Goal: Task Accomplishment & Management: Use online tool/utility

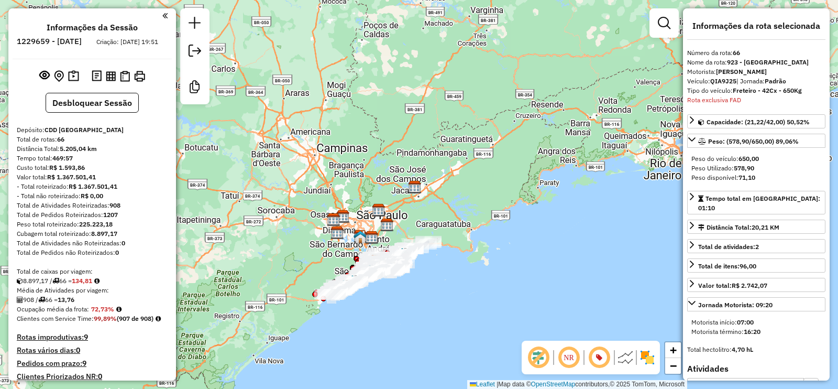
select select "**********"
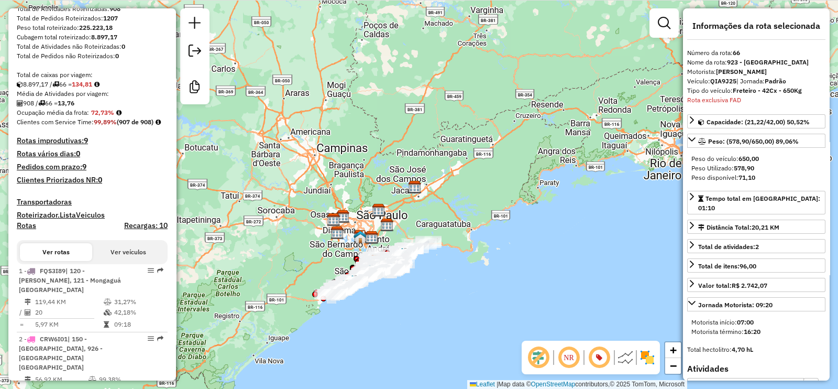
scroll to position [458, 0]
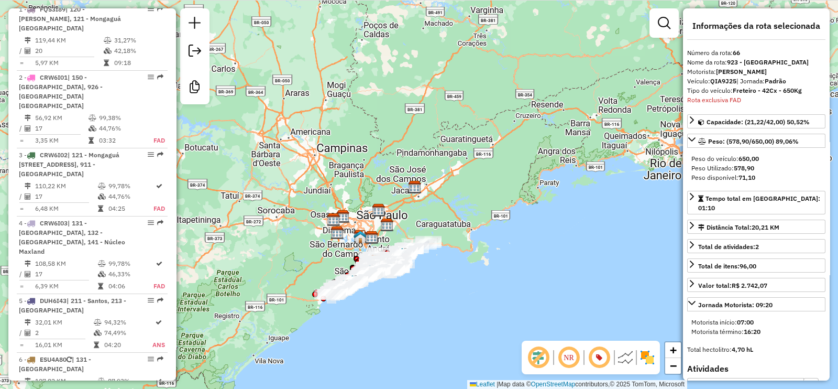
drag, startPoint x: 670, startPoint y: 144, endPoint x: 246, endPoint y: 228, distance: 432.2
click at [670, 144] on div "Janela de atendimento Grade de atendimento Capacidade Transportadoras Veículos …" at bounding box center [419, 194] width 838 height 389
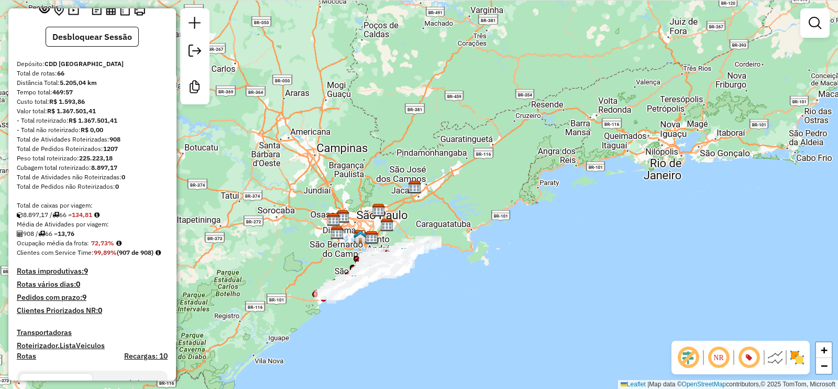
scroll to position [130, 0]
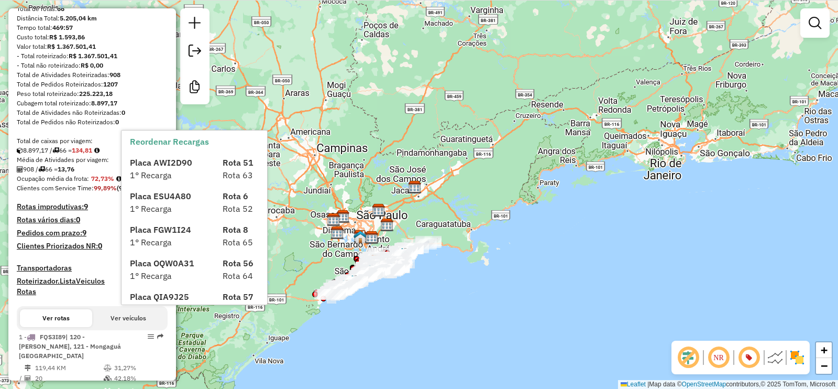
click at [149, 296] on h4 "Recargas: 10" at bounding box center [145, 291] width 43 height 9
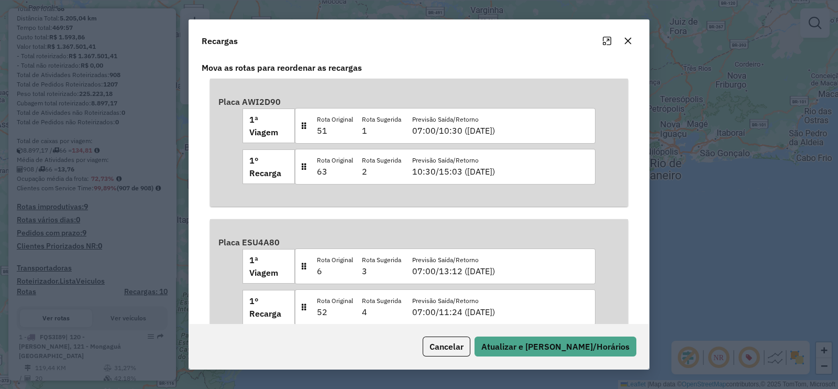
click at [633, 45] on button "button" at bounding box center [628, 40] width 17 height 17
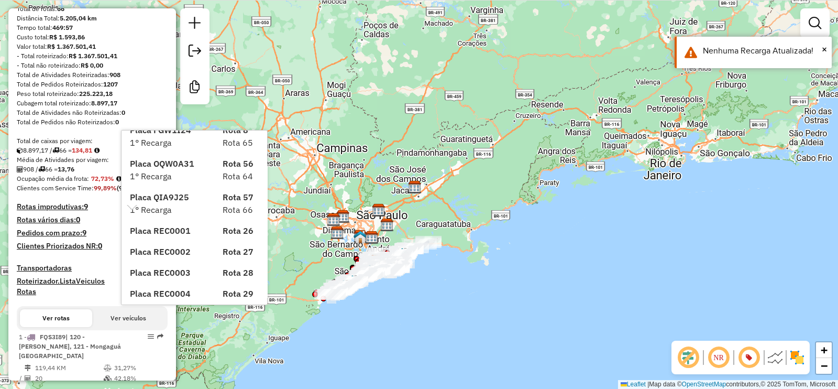
scroll to position [128, 0]
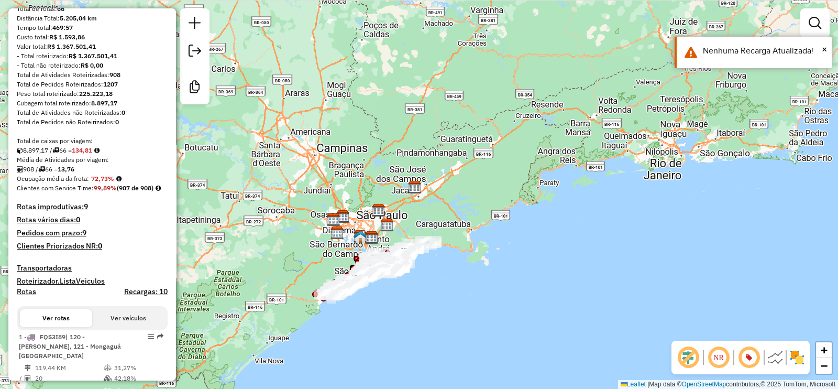
click at [145, 296] on h4 "Recargas: 10" at bounding box center [145, 291] width 43 height 9
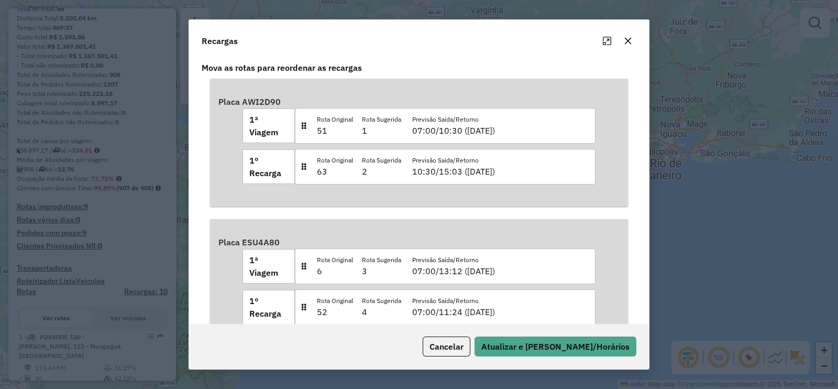
drag, startPoint x: 285, startPoint y: 103, endPoint x: 244, endPoint y: 103, distance: 40.9
click at [244, 103] on div "Placa AWI2D90 1ª Viagem Rota Original 51 Rota Sugerida 1 Previsão Saída/Retorno…" at bounding box center [418, 142] width 401 height 111
copy strong "AWI2D90"
click at [690, 172] on modal-container "Recargas Mova as rotas para reordenar as recargas Placa AWI2D90 1ª Viagem Rota …" at bounding box center [419, 194] width 838 height 389
click at [629, 42] on icon "button" at bounding box center [628, 41] width 8 height 8
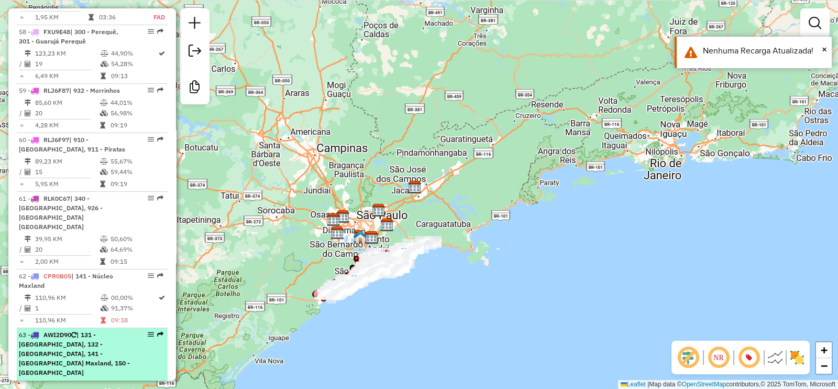
scroll to position [3473, 0]
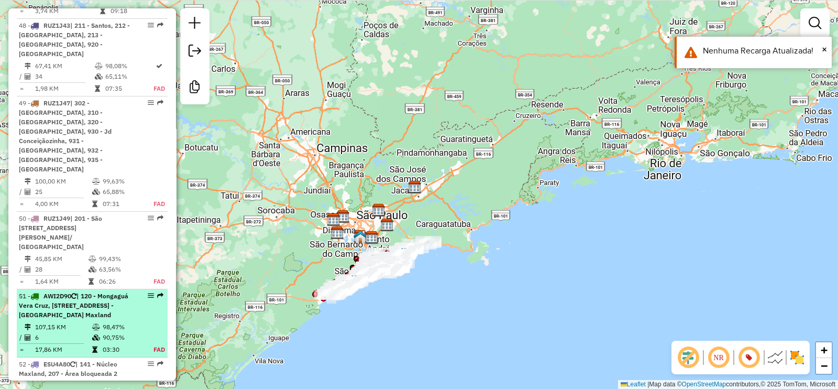
click at [127, 322] on td "98,47%" at bounding box center [122, 327] width 41 height 10
select select "**********"
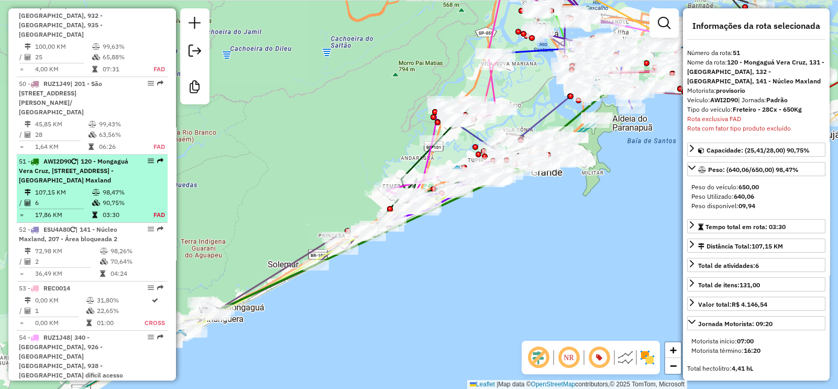
scroll to position [3653, 0]
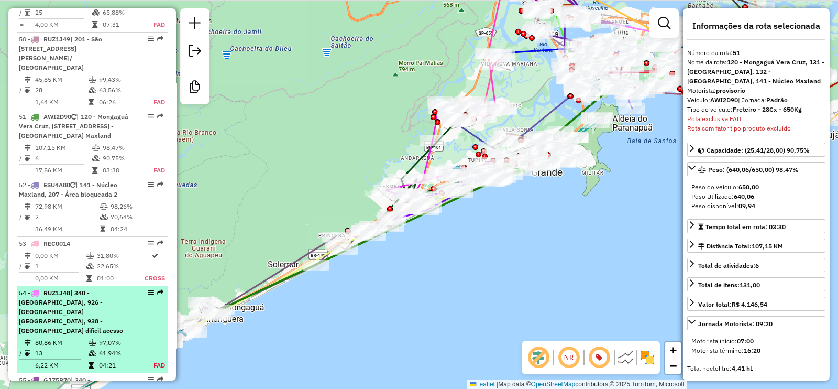
click at [116, 288] on div "54 - RUZ1J48 | 340 - [GEOGRAPHIC_DATA] Centro, 926 - [GEOGRAPHIC_DATA], 938 - […" at bounding box center [74, 311] width 111 height 47
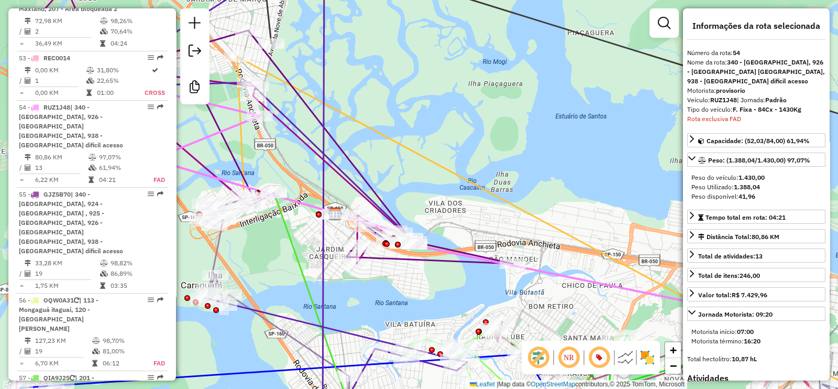
scroll to position [4271, 0]
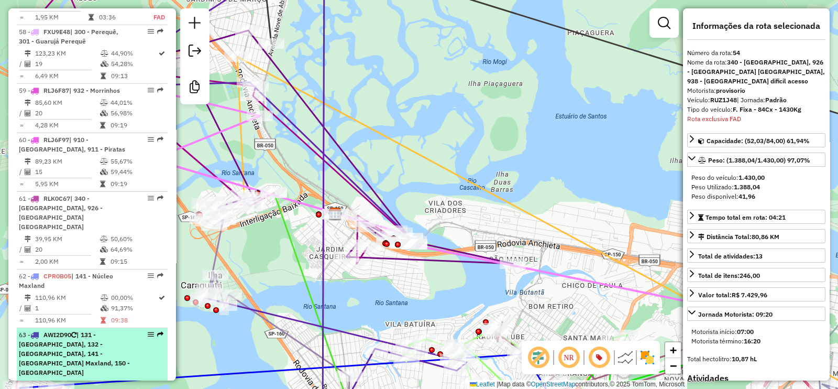
click at [104, 330] on div "63 - AWI2D90 | 131 - [GEOGRAPHIC_DATA], 132 - [GEOGRAPHIC_DATA], 141 - Núcleo M…" at bounding box center [74, 353] width 111 height 47
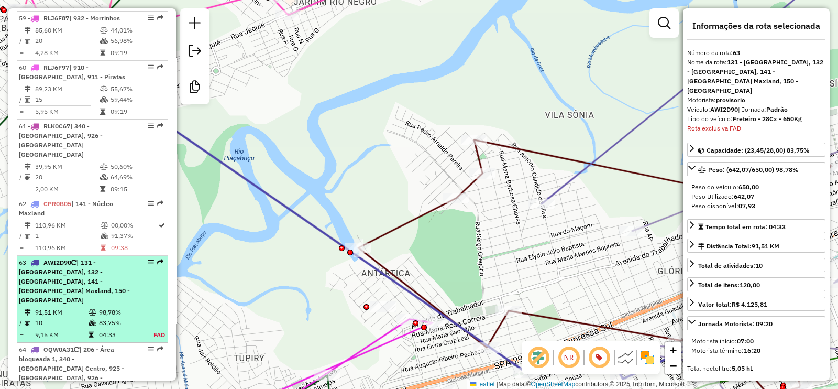
scroll to position [4396, 0]
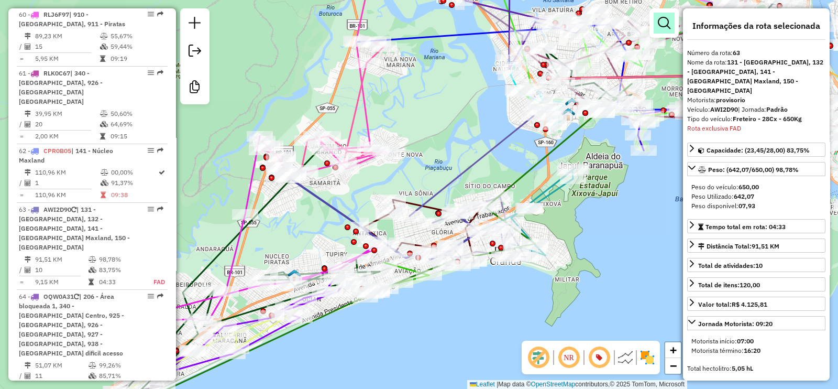
click at [665, 19] on em at bounding box center [664, 23] width 13 height 13
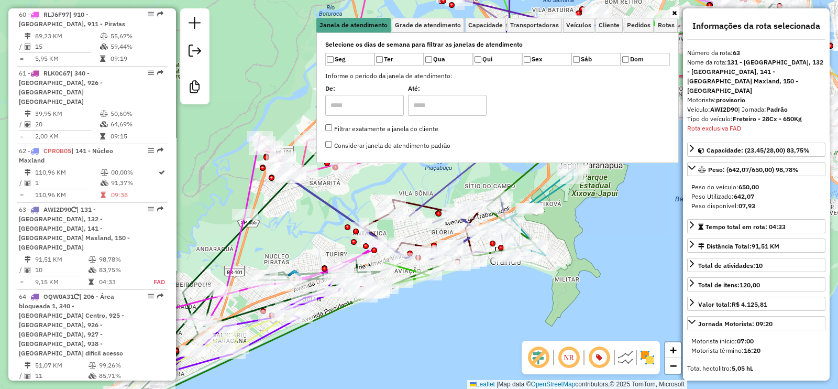
click at [247, 84] on div "Janela de atendimento Grade de atendimento Capacidade Transportadoras Veículos …" at bounding box center [419, 194] width 838 height 389
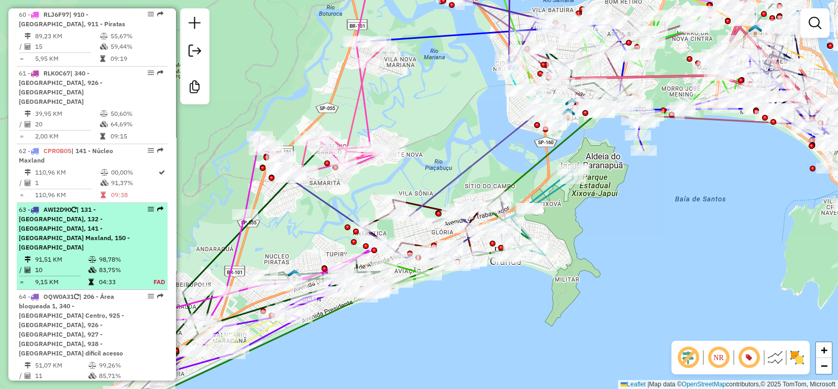
click at [91, 254] on td at bounding box center [93, 259] width 10 height 10
select select "**********"
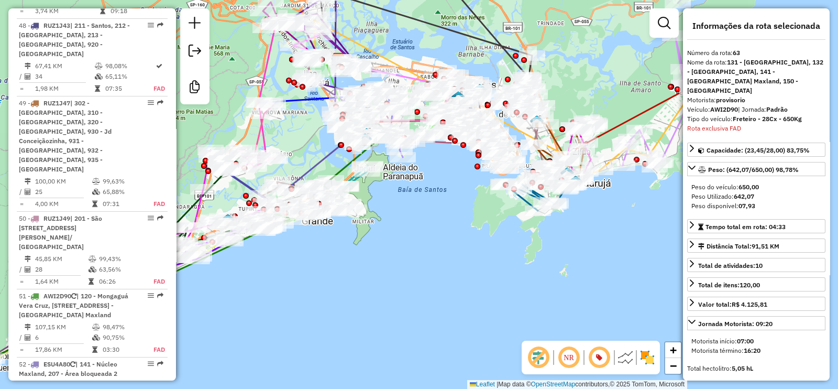
scroll to position [4271, 0]
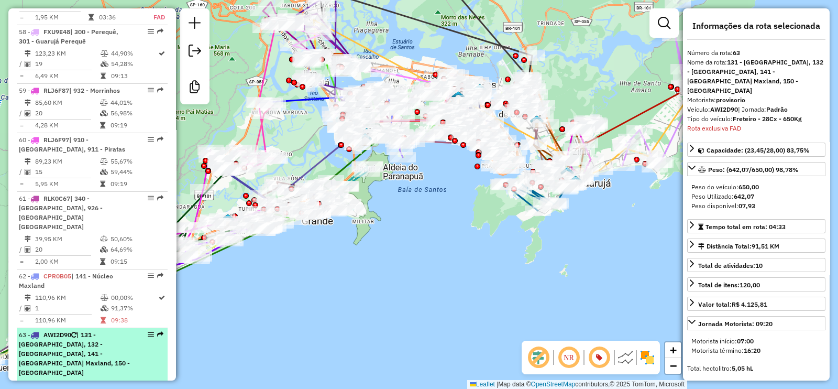
click at [121, 330] on div "63 - AWI2D90 | 131 - [GEOGRAPHIC_DATA], 132 - [GEOGRAPHIC_DATA], 141 - Núcleo M…" at bounding box center [74, 353] width 111 height 47
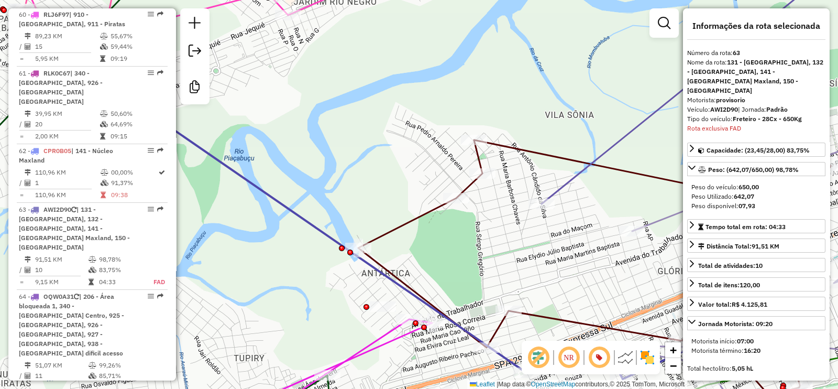
scroll to position [3473, 0]
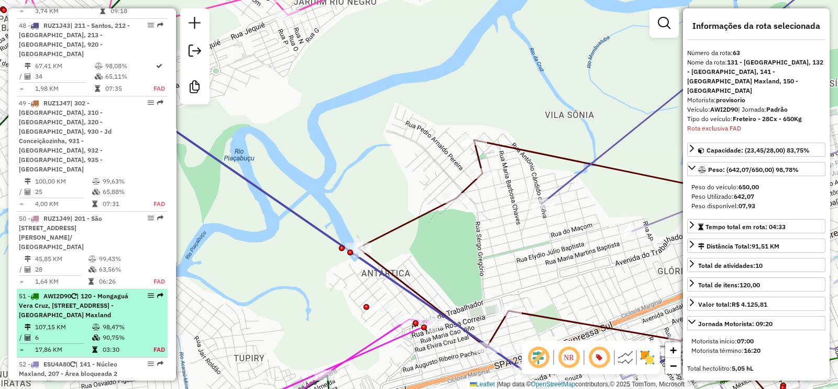
click at [92, 322] on td at bounding box center [97, 327] width 10 height 10
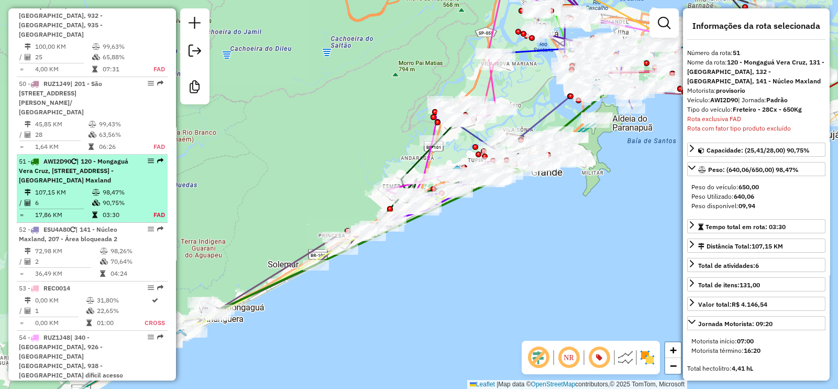
scroll to position [3653, 0]
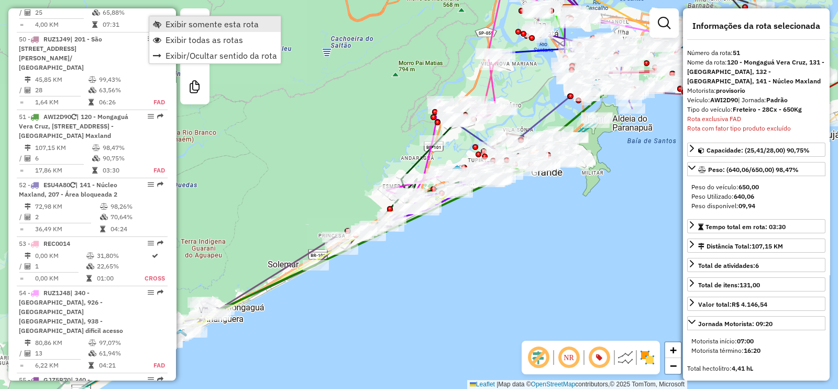
click at [204, 25] on span "Exibir somente esta rota" at bounding box center [212, 24] width 93 height 8
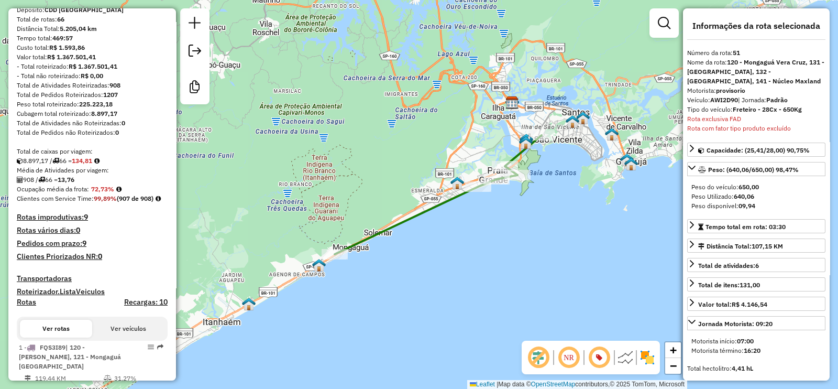
scroll to position [116, 0]
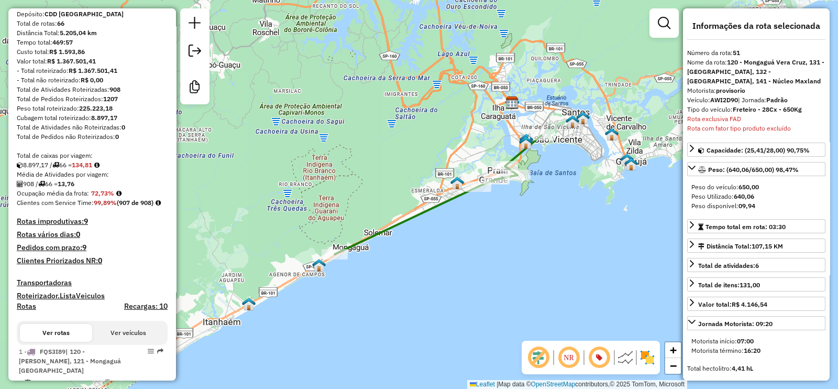
click at [144, 311] on h4 "Recargas: 10" at bounding box center [145, 306] width 43 height 9
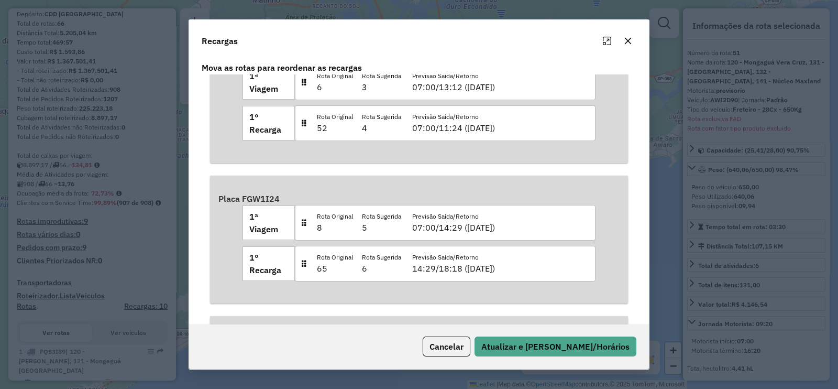
scroll to position [196, 0]
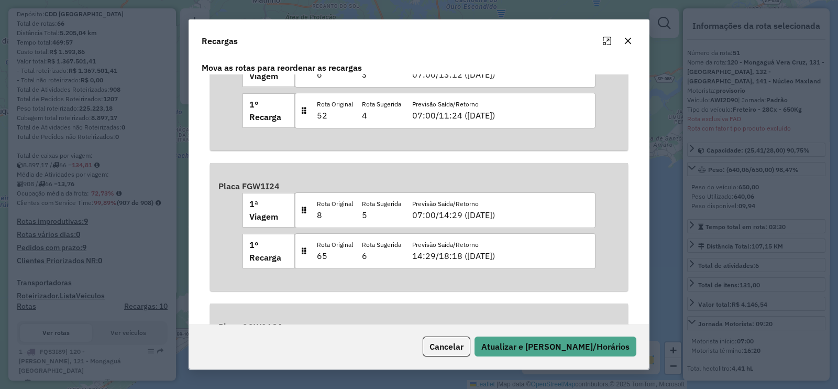
drag, startPoint x: 280, startPoint y: 191, endPoint x: 242, endPoint y: 184, distance: 39.4
click at [242, 184] on div "Placa FGW1I24 1ª Viagem Rota Original 8 Rota Sugerida 5 Previsão Saída/Retorno …" at bounding box center [418, 226] width 401 height 111
copy strong "FGW1I24"
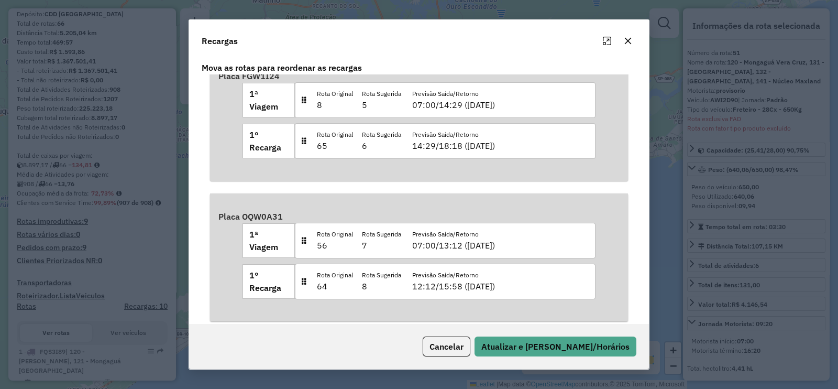
scroll to position [327, 0]
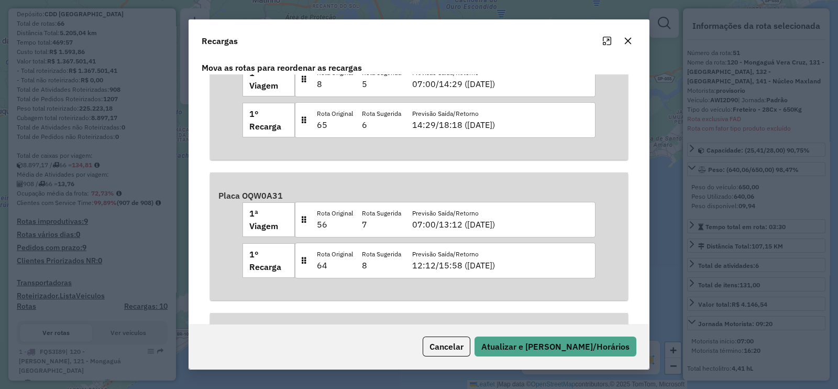
drag, startPoint x: 267, startPoint y: 193, endPoint x: 243, endPoint y: 196, distance: 24.9
click at [243, 196] on div "Placa OQW0A31 1ª Viagem Rota Original 56 Rota Sugerida 7 Previsão Saída/Retorno…" at bounding box center [418, 236] width 401 height 111
copy strong "OQW0A31"
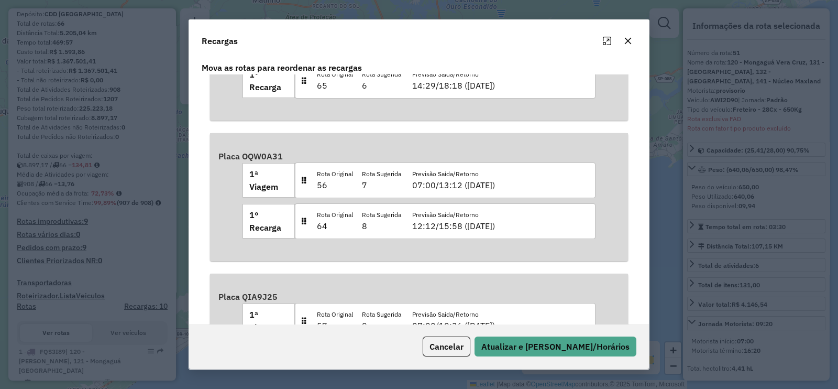
scroll to position [386, 0]
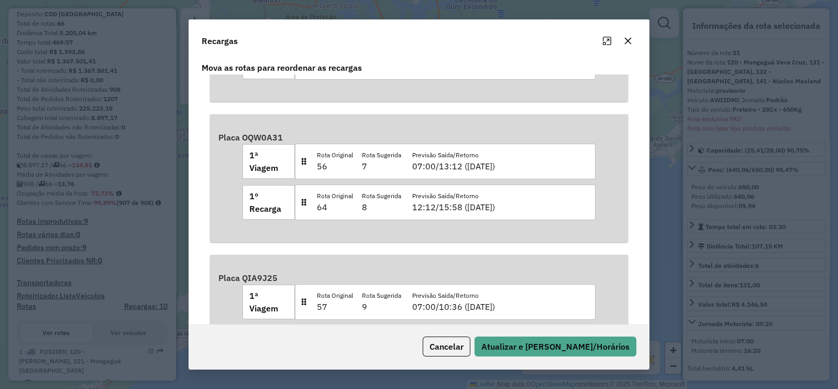
drag, startPoint x: 281, startPoint y: 276, endPoint x: 240, endPoint y: 281, distance: 41.8
click at [240, 281] on div "Placa QIA9J25 1ª Viagem Rota Original 57 Rota Sugerida 9 Previsão Saída/Retorno…" at bounding box center [418, 318] width 401 height 111
copy strong "QIA9J25"
click at [629, 46] on button "button" at bounding box center [628, 40] width 17 height 17
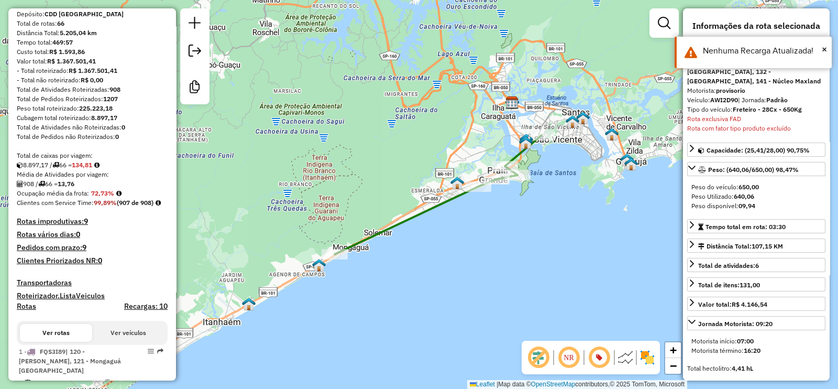
scroll to position [0, 0]
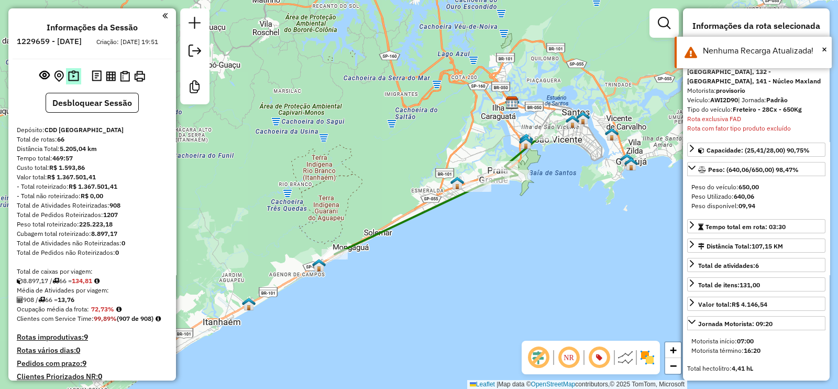
click at [69, 78] on button at bounding box center [73, 76] width 15 height 16
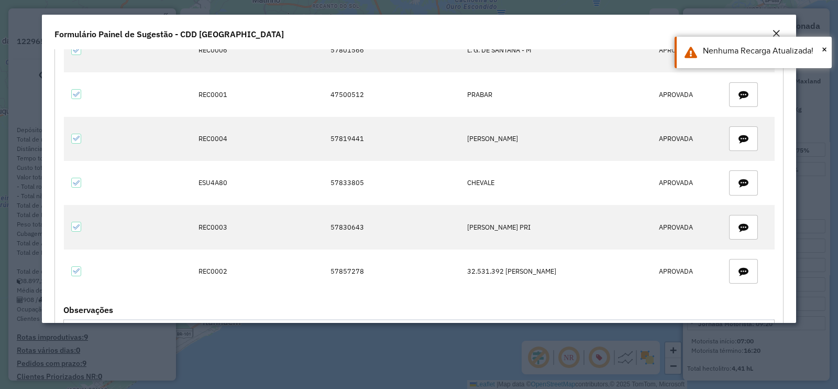
scroll to position [130, 0]
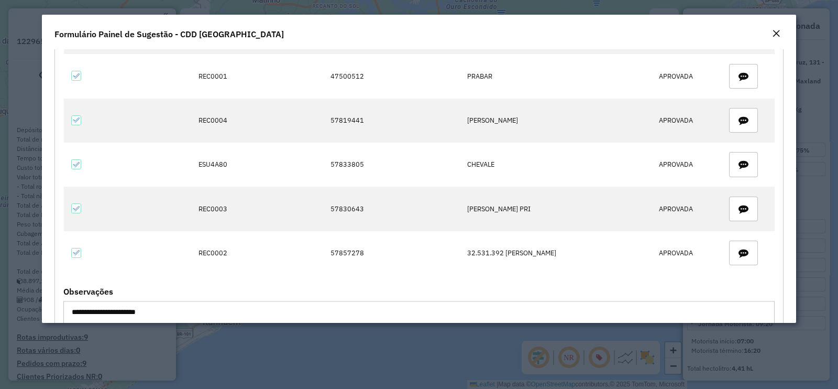
click at [775, 32] on em "Close" at bounding box center [776, 33] width 8 height 8
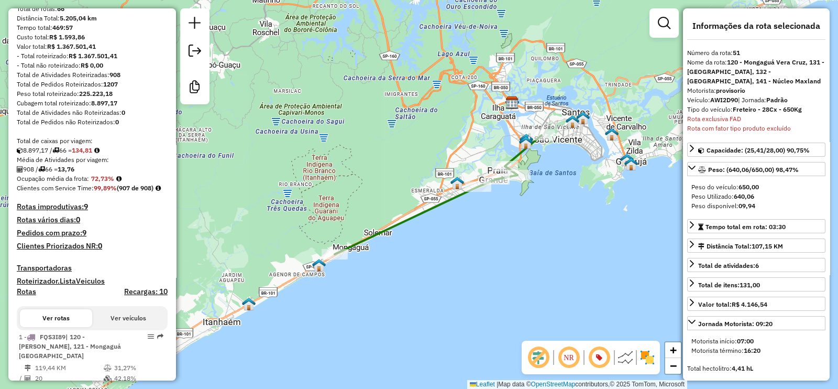
click at [139, 296] on h4 "Recargas: 10" at bounding box center [145, 291] width 43 height 9
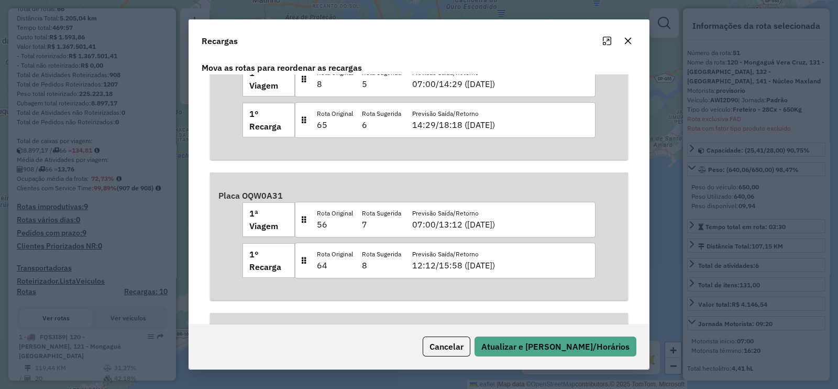
scroll to position [386, 0]
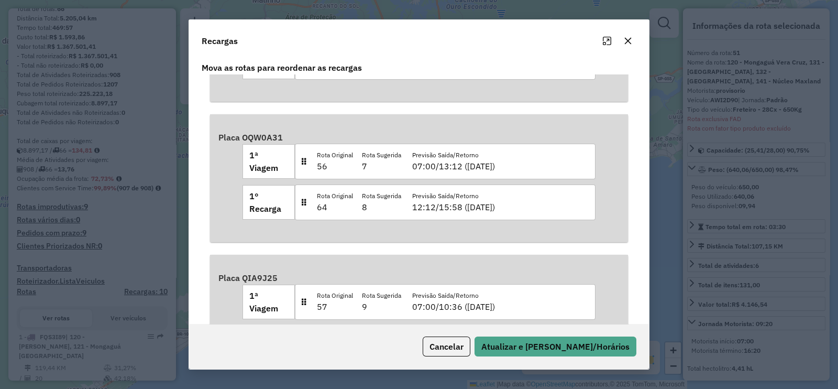
click at [630, 41] on icon "button" at bounding box center [628, 41] width 8 height 8
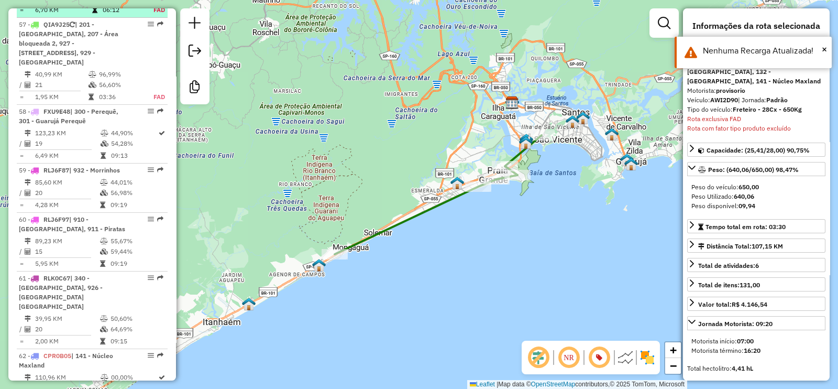
scroll to position [4396, 0]
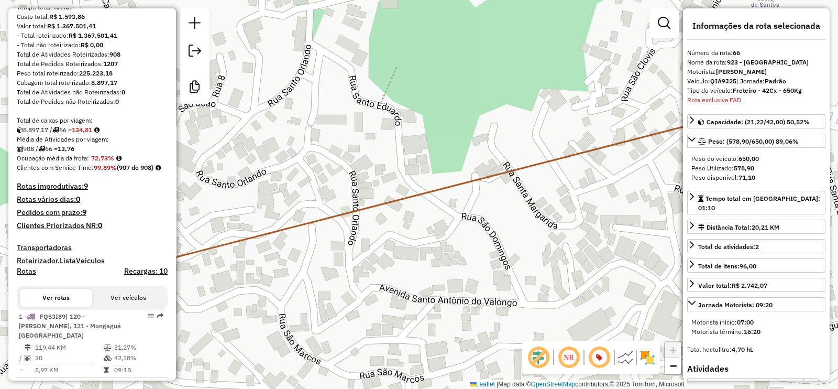
scroll to position [0, 0]
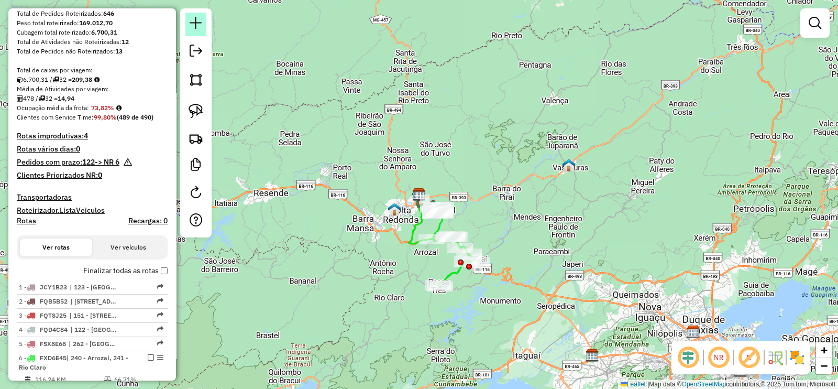
scroll to position [196, 0]
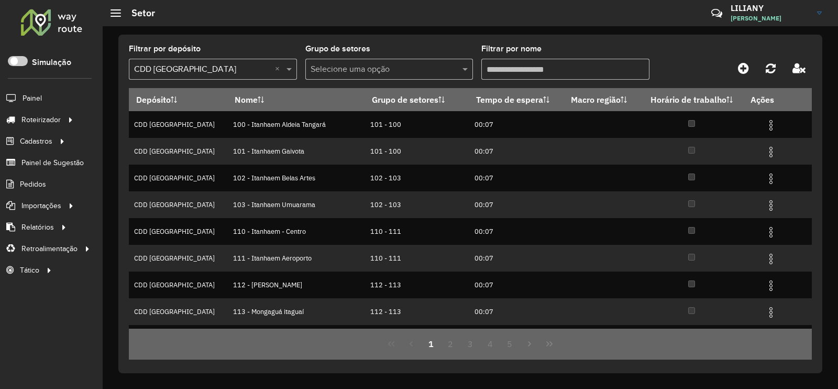
click at [0, 0] on span "Entregas" at bounding box center [0, 0] width 0 height 0
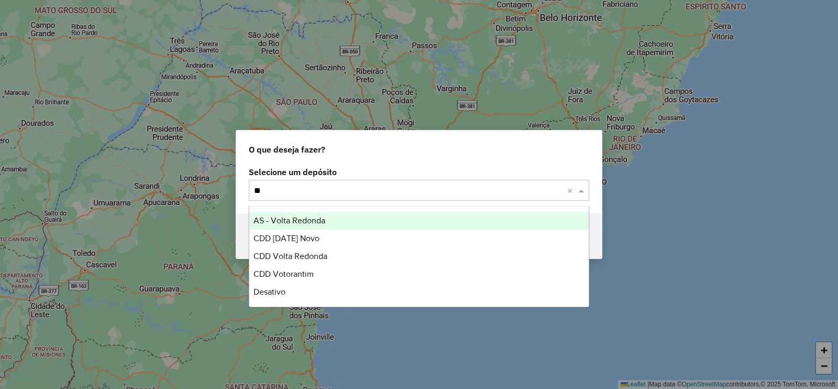
type input "***"
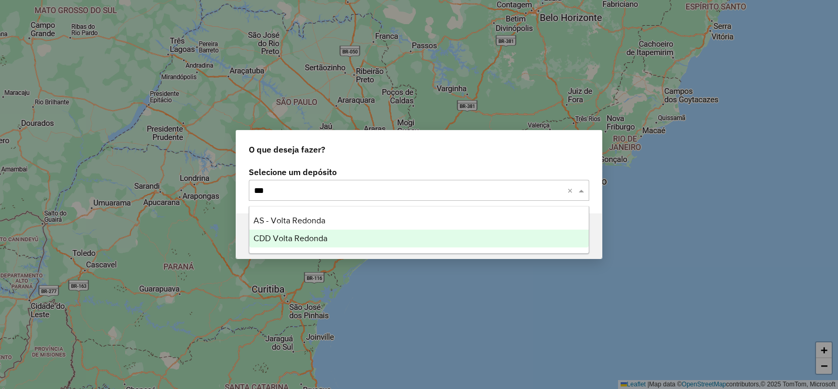
click at [286, 237] on span "CDD Volta Redonda" at bounding box center [291, 238] width 74 height 9
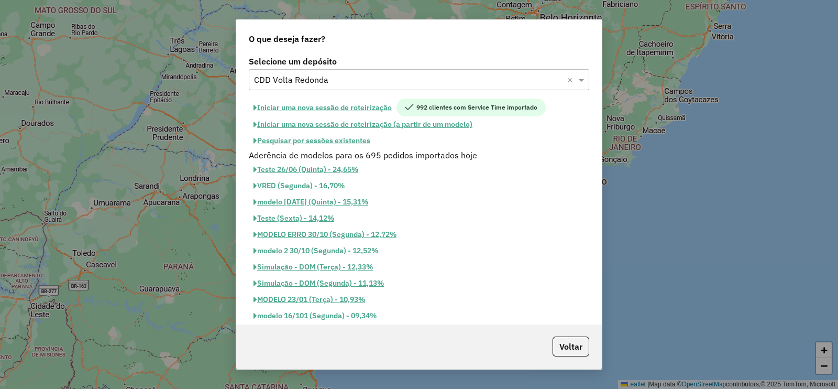
click at [338, 104] on button "Iniciar uma nova sessão de roteirização" at bounding box center [323, 108] width 148 height 18
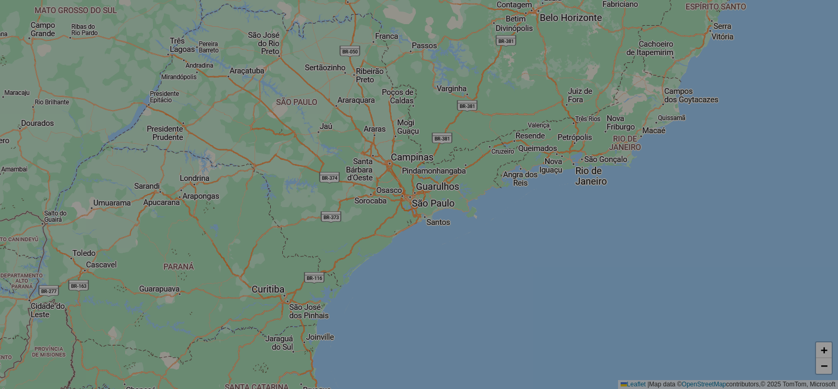
select select "*"
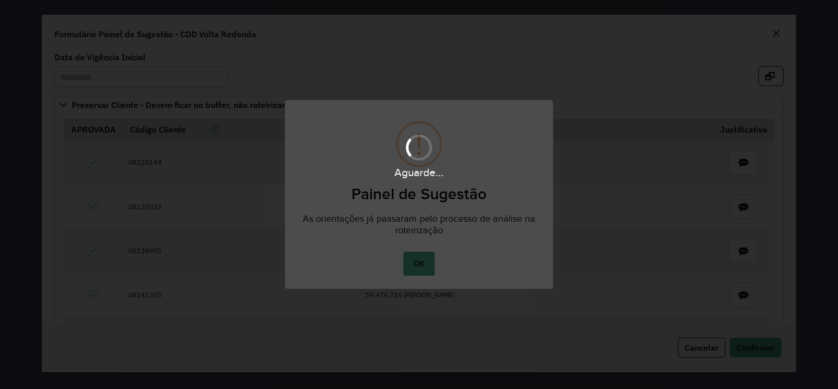
click at [418, 0] on body "**********" at bounding box center [419, 0] width 838 height 0
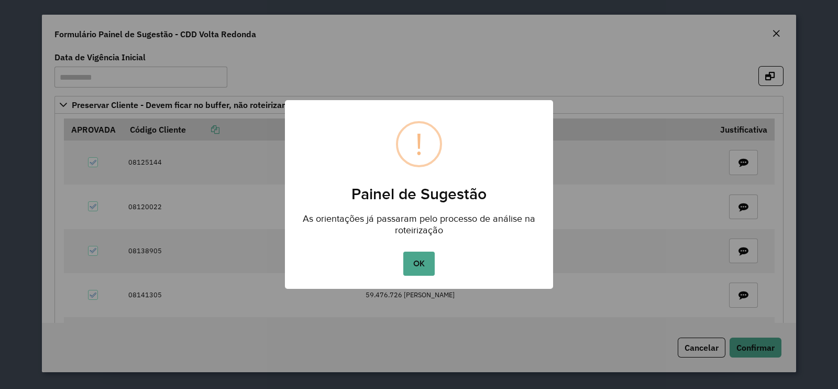
click at [418, 262] on button "OK" at bounding box center [418, 264] width 31 height 24
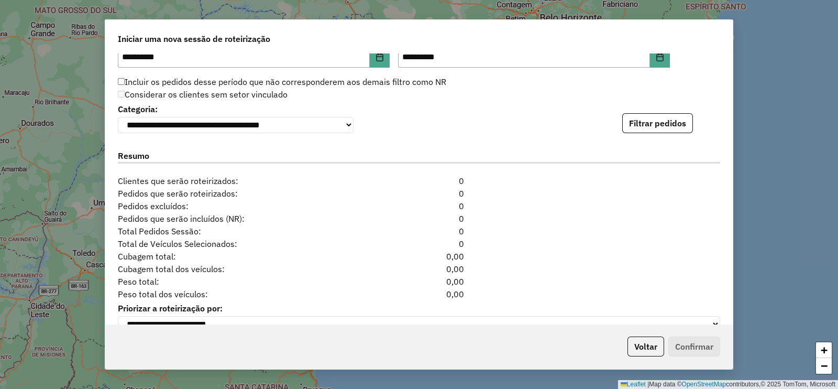
scroll to position [1166, 0]
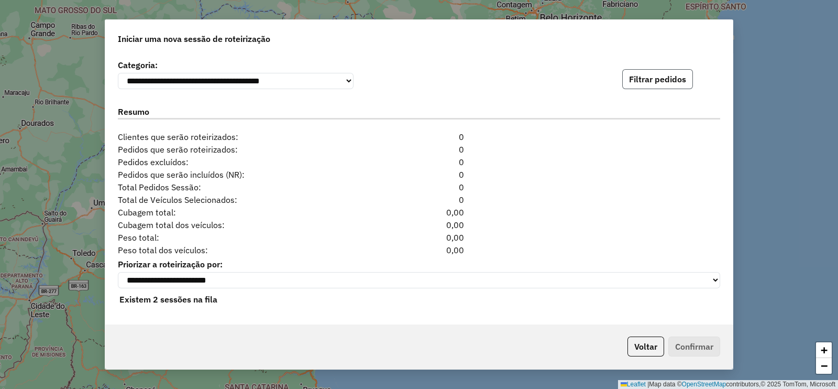
click at [660, 75] on button "Filtrar pedidos" at bounding box center [657, 79] width 71 height 20
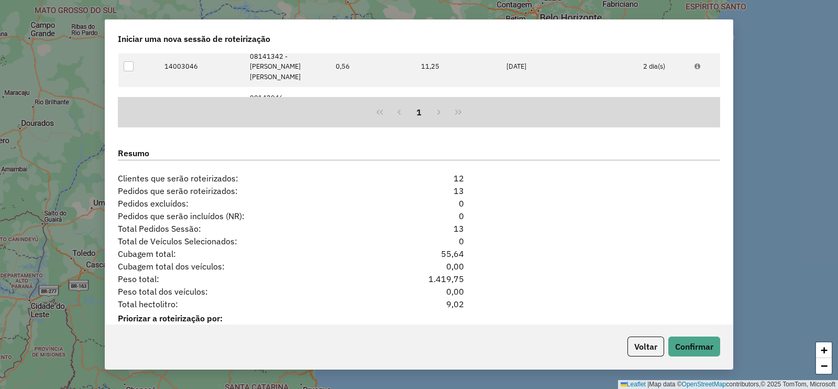
scroll to position [1394, 0]
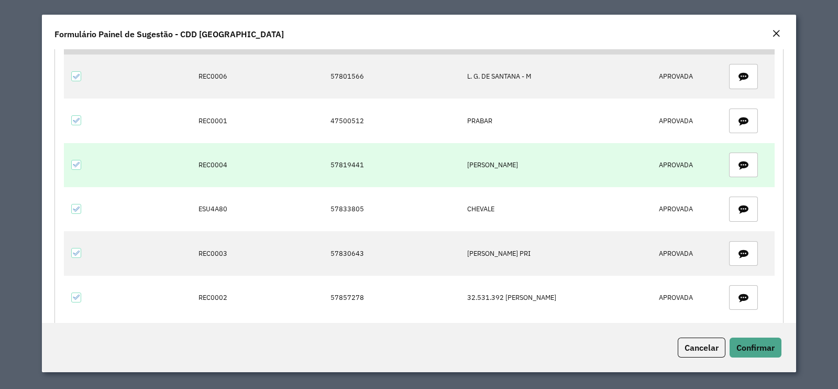
scroll to position [65, 0]
